Goal: Task Accomplishment & Management: Manage account settings

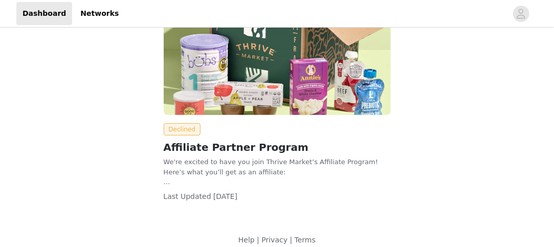
scroll to position [107, 0]
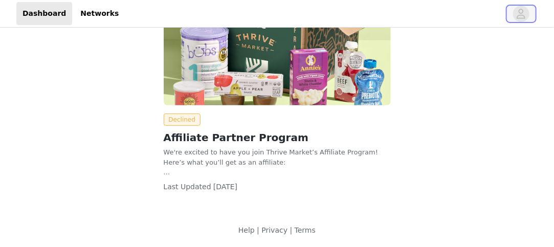
click at [522, 14] on icon "avatar" at bounding box center [521, 14] width 10 height 16
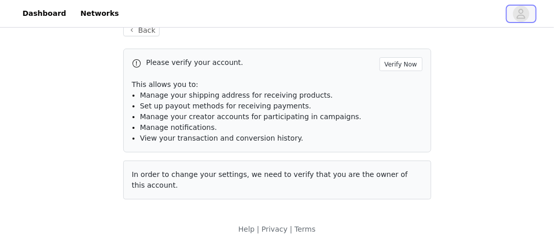
scroll to position [6, 0]
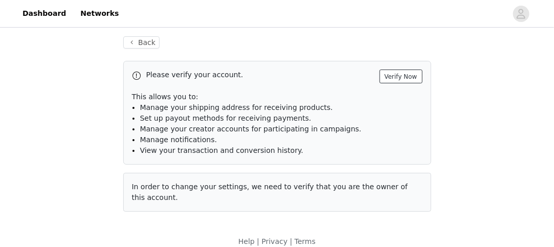
click at [396, 77] on button "Verify Now" at bounding box center [401, 77] width 43 height 14
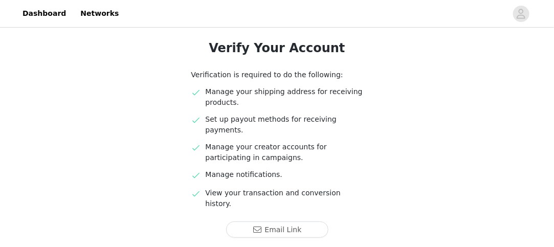
scroll to position [120, 0]
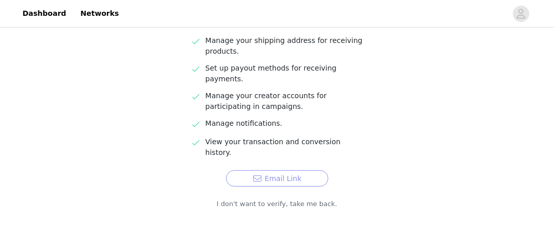
click at [286, 170] on button "Email Link" at bounding box center [277, 178] width 102 height 16
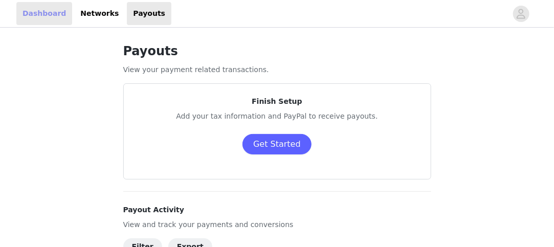
click at [43, 14] on link "Dashboard" at bounding box center [44, 13] width 56 height 23
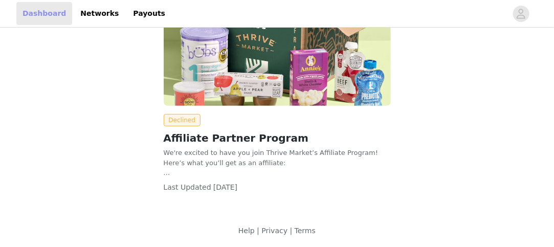
scroll to position [107, 0]
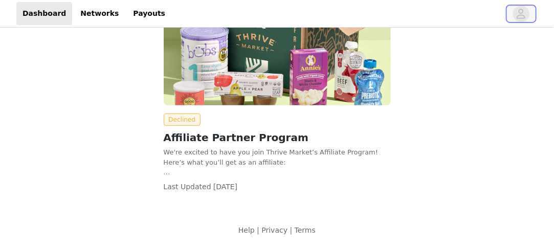
click at [518, 12] on icon "avatar" at bounding box center [521, 14] width 10 height 16
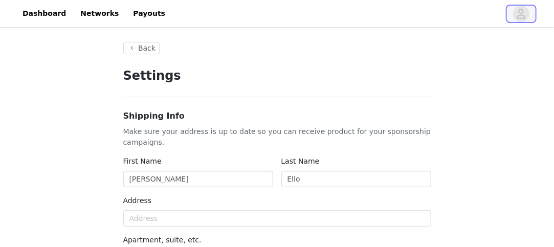
type input "+1 ([GEOGRAPHIC_DATA])"
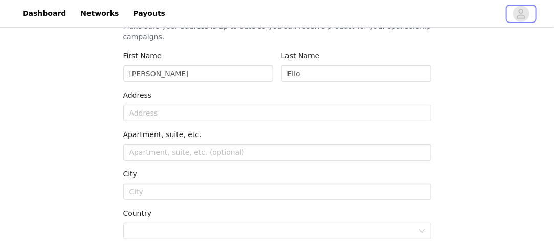
scroll to position [93, 0]
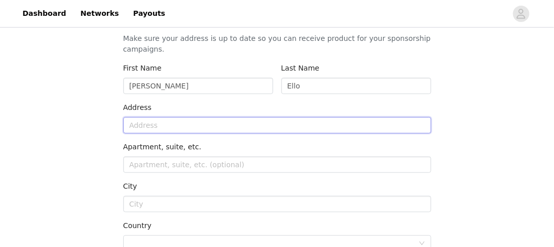
click at [142, 124] on input "text" at bounding box center [277, 125] width 308 height 16
type input "[STREET_ADDRESS]"
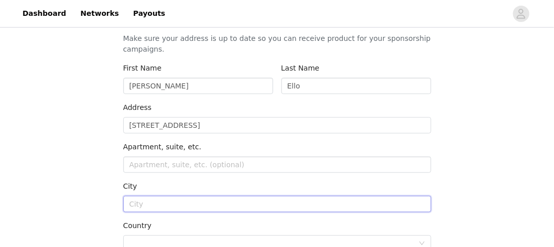
type input "[GEOGRAPHIC_DATA]"
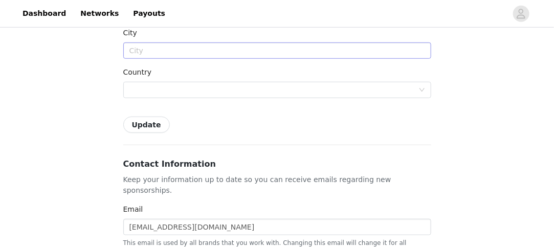
scroll to position [196, 0]
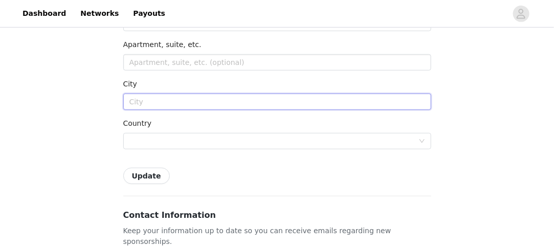
click at [164, 105] on input "text" at bounding box center [277, 102] width 308 height 16
type input "[GEOGRAPHIC_DATA]"
click at [155, 178] on button "Update" at bounding box center [146, 176] width 47 height 16
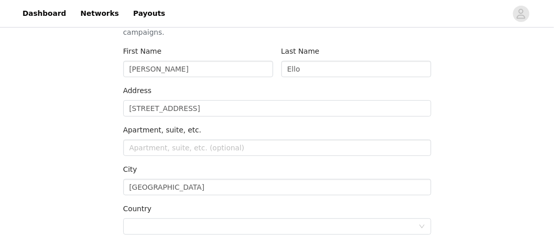
scroll to position [0, 0]
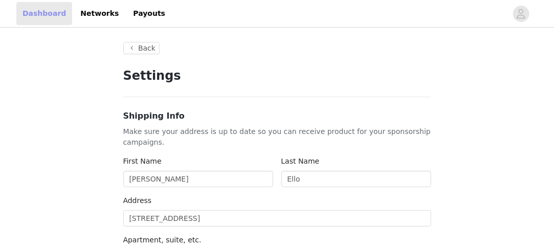
click at [47, 14] on link "Dashboard" at bounding box center [44, 13] width 56 height 23
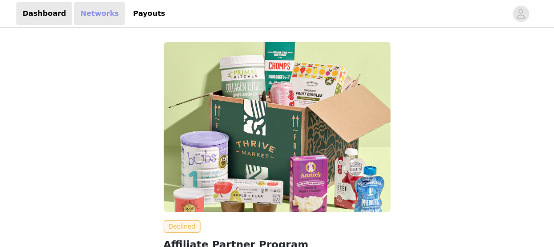
click at [99, 14] on link "Networks" at bounding box center [99, 13] width 51 height 23
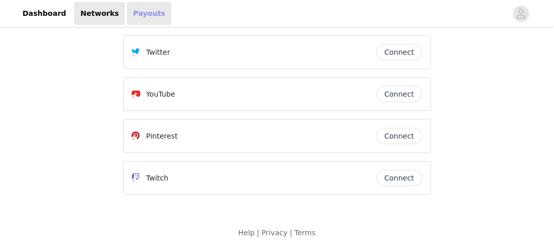
click at [127, 15] on link "Payouts" at bounding box center [149, 13] width 45 height 23
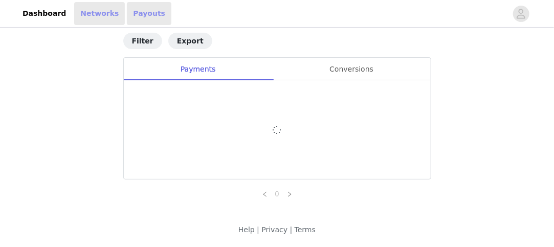
scroll to position [142, 0]
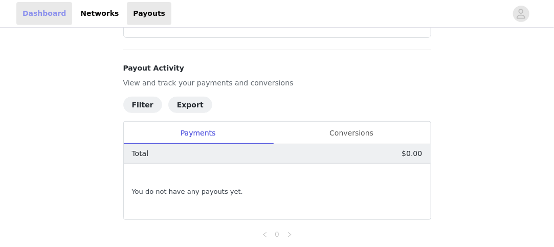
click at [35, 10] on link "Dashboard" at bounding box center [44, 13] width 56 height 23
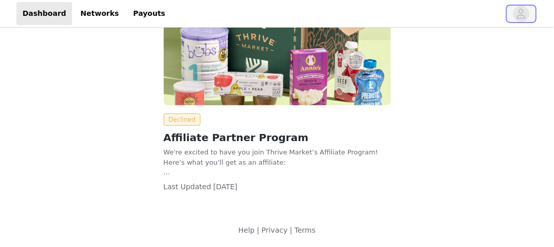
click at [521, 15] on icon "avatar" at bounding box center [522, 14] width 9 height 10
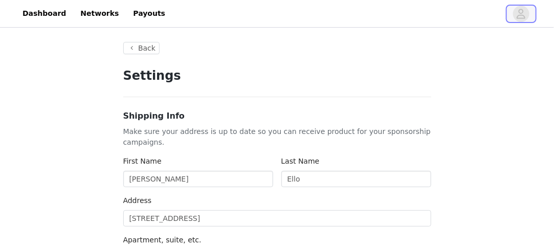
type input "+1 ([GEOGRAPHIC_DATA])"
click at [139, 48] on button "Back" at bounding box center [141, 48] width 37 height 12
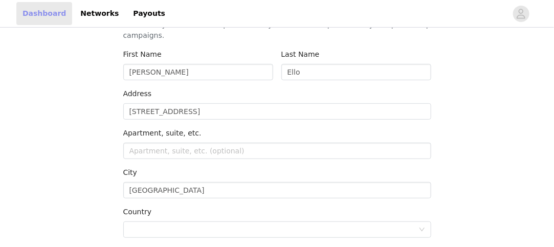
click at [45, 15] on link "Dashboard" at bounding box center [44, 13] width 56 height 23
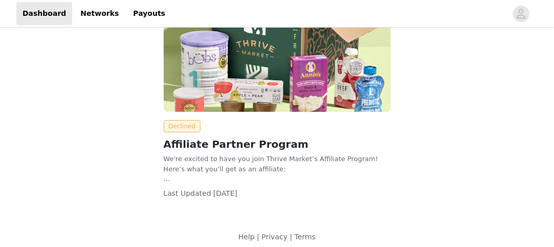
scroll to position [107, 0]
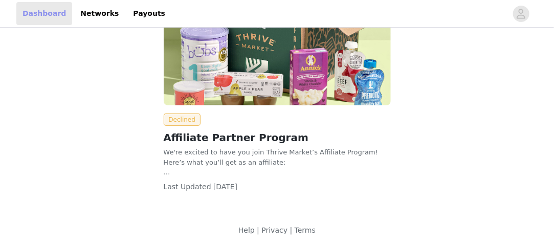
click at [43, 10] on link "Dashboard" at bounding box center [44, 13] width 56 height 23
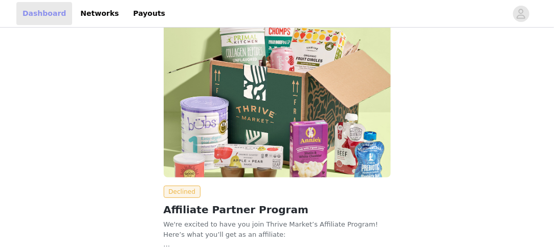
scroll to position [51, 0]
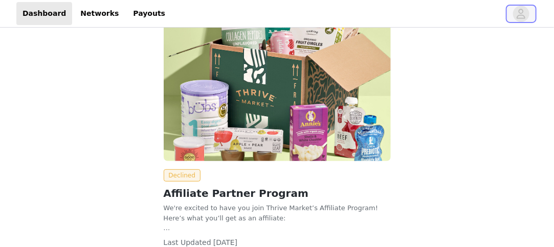
click at [523, 13] on icon "avatar" at bounding box center [522, 14] width 9 height 10
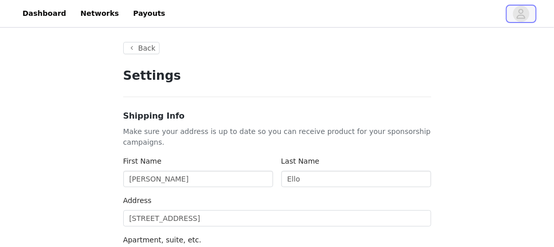
type input "+1 ([GEOGRAPHIC_DATA])"
click at [516, 9] on icon "avatar" at bounding box center [521, 14] width 10 height 16
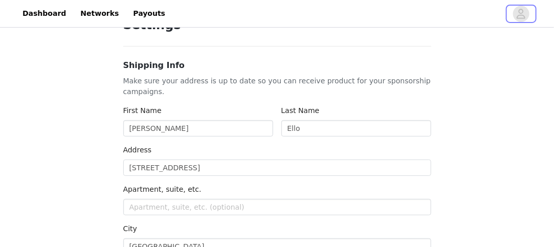
scroll to position [46, 0]
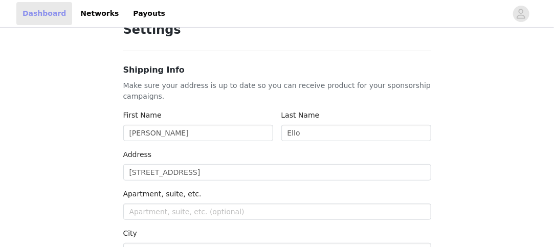
click at [34, 8] on link "Dashboard" at bounding box center [44, 13] width 56 height 23
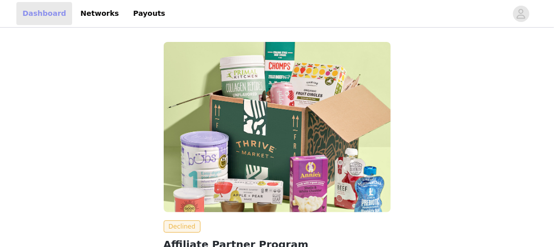
scroll to position [46, 0]
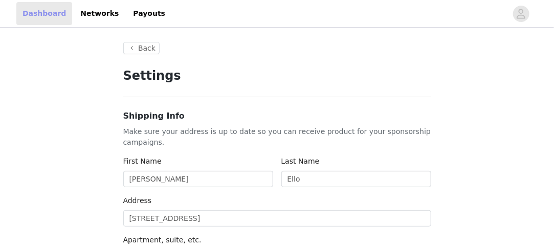
type input "+1 ([GEOGRAPHIC_DATA])"
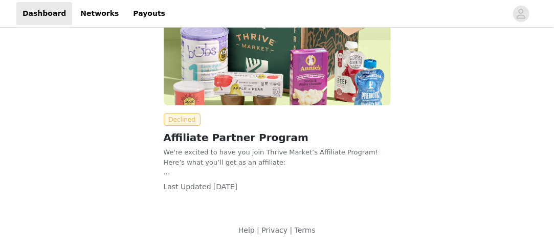
scroll to position [56, 0]
